Goal: Task Accomplishment & Management: Use online tool/utility

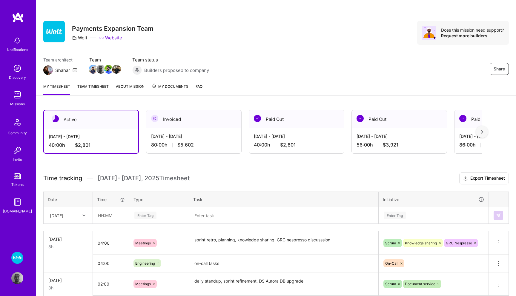
click at [165, 87] on span "My Documents" at bounding box center [170, 86] width 37 height 7
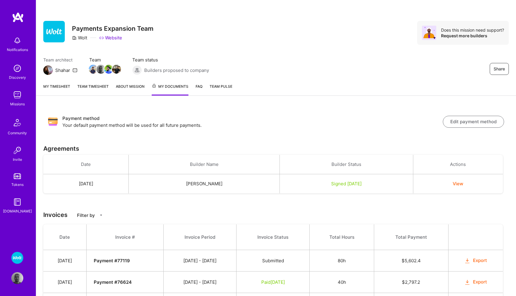
click at [61, 90] on link "My timesheet" at bounding box center [56, 89] width 27 height 12
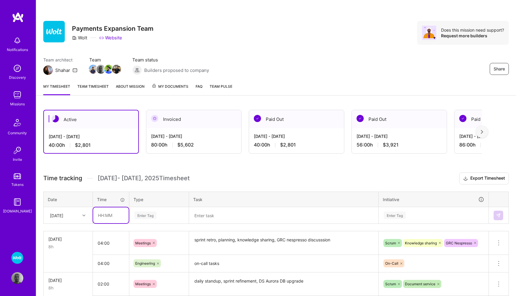
click at [102, 211] on input "text" at bounding box center [111, 215] width 36 height 16
type input "01:30"
click at [142, 214] on div "Enter Tag" at bounding box center [159, 216] width 59 height 16
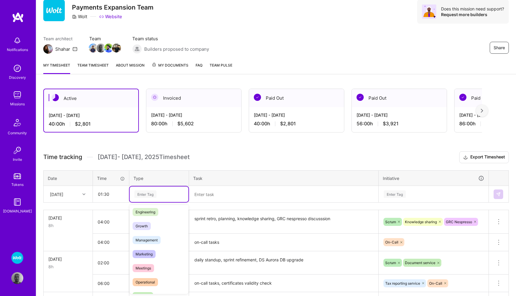
scroll to position [45, 0]
click at [147, 266] on span "Meetings" at bounding box center [143, 267] width 21 height 8
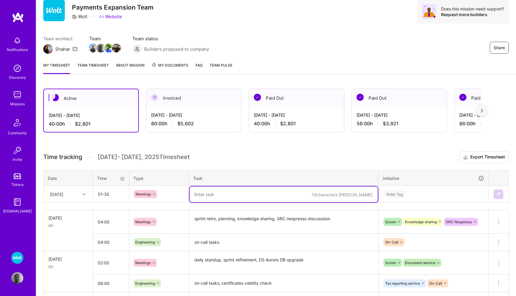
click at [219, 192] on textarea at bounding box center [284, 195] width 188 height 16
type textarea "daily standup, GRC Nespresso sync"
click at [391, 195] on div "Enter Tag" at bounding box center [433, 195] width 109 height 16
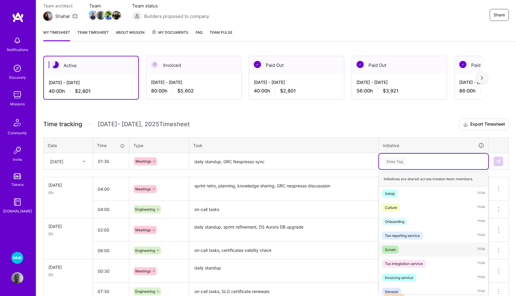
click at [394, 247] on div "Scrum" at bounding box center [390, 250] width 11 height 6
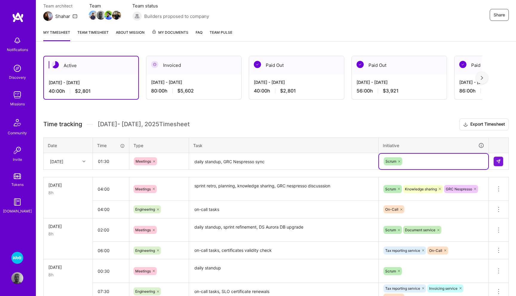
click at [428, 158] on div "Scrum" at bounding box center [433, 161] width 101 height 9
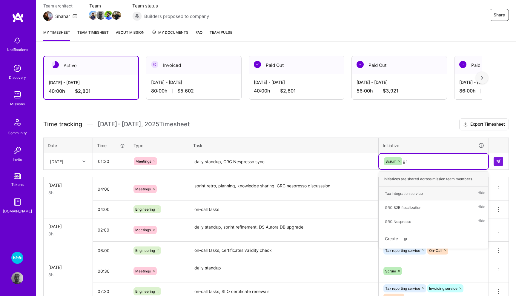
type input "grc"
click at [405, 209] on div "GRC Nespresso" at bounding box center [398, 207] width 26 height 6
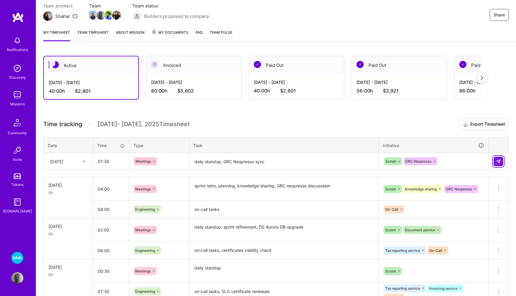
click at [496, 159] on img at bounding box center [498, 161] width 5 height 5
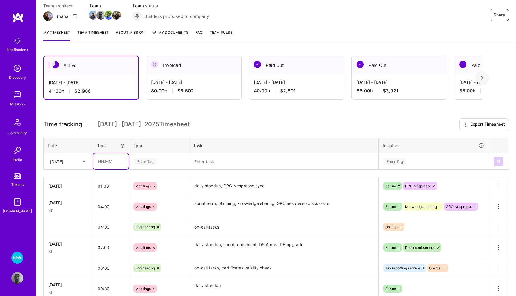
click at [102, 161] on input "text" at bounding box center [111, 161] width 36 height 16
type input "06:30"
click at [140, 162] on div "Enter Tag" at bounding box center [145, 161] width 22 height 9
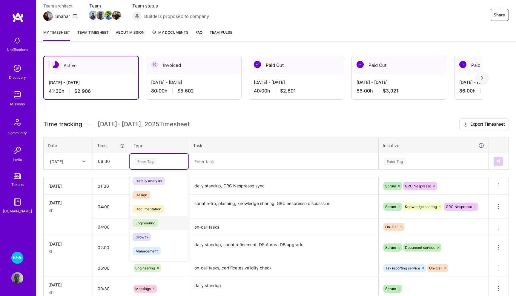
click at [155, 221] on span "Engineering" at bounding box center [146, 223] width 26 height 8
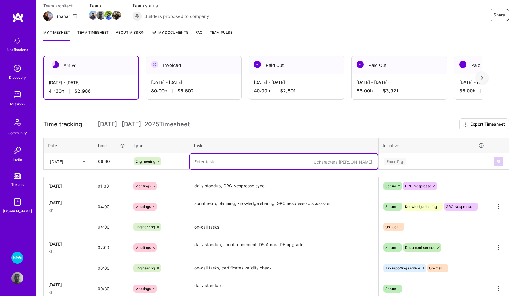
click at [216, 159] on textarea at bounding box center [284, 162] width 188 height 16
type textarea "ROU credit note report fix, SLO certificate testing"
click at [398, 162] on div "Enter Tag" at bounding box center [395, 161] width 22 height 9
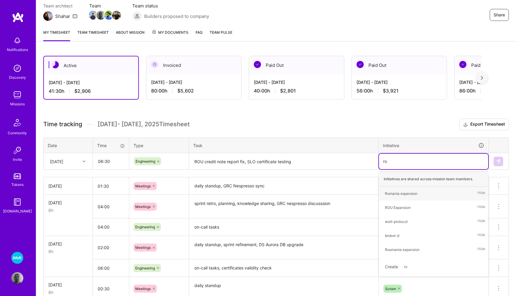
type input "rou"
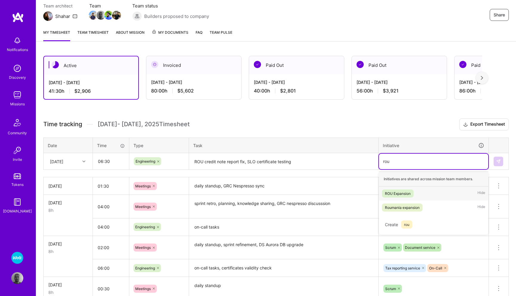
click at [401, 193] on div "ROU Expansion" at bounding box center [398, 193] width 26 height 6
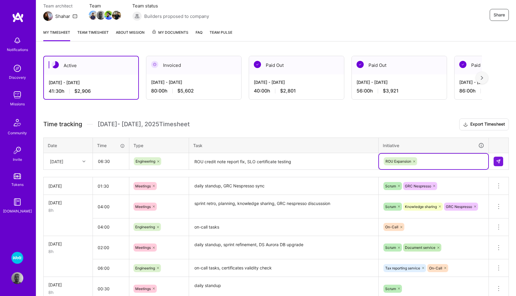
click at [431, 160] on div "ROU Expansion" at bounding box center [433, 161] width 101 height 9
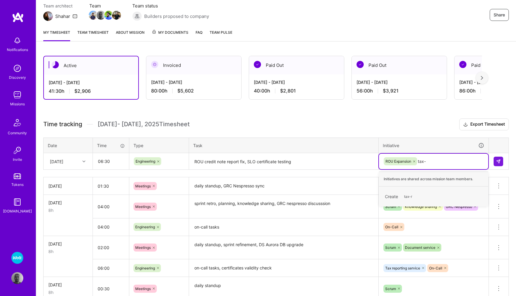
type input "tax"
click at [414, 195] on div "Tax reporting service" at bounding box center [402, 193] width 35 height 6
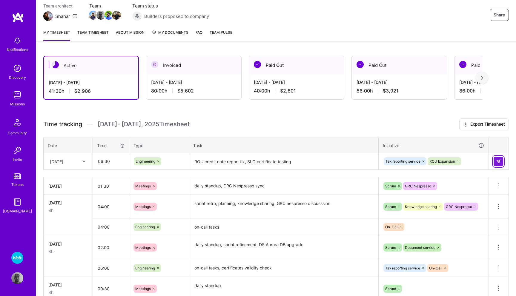
click at [494, 161] on button at bounding box center [498, 162] width 10 height 10
